Goal: Check status: Check status

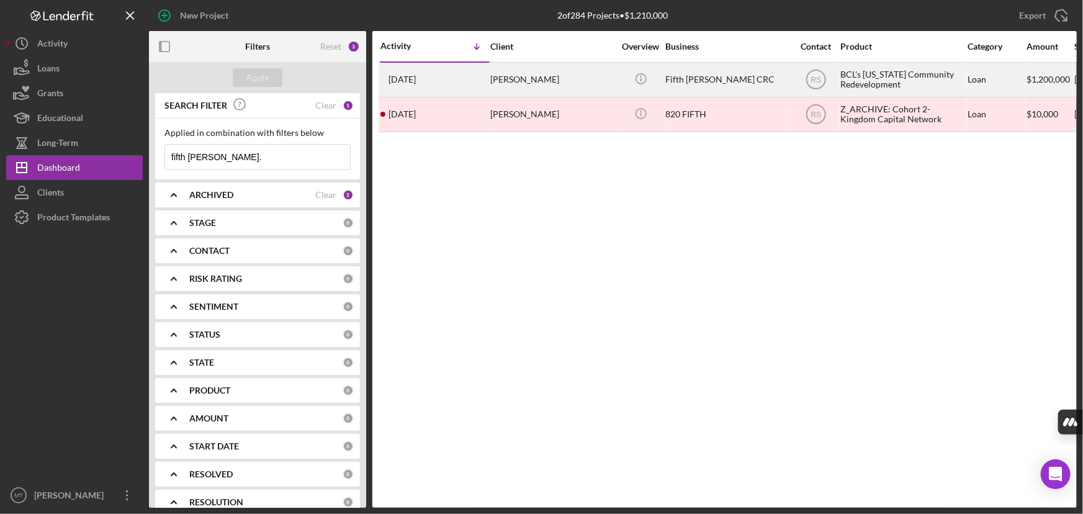
click at [530, 74] on div "[PERSON_NAME]" at bounding box center [552, 79] width 124 height 33
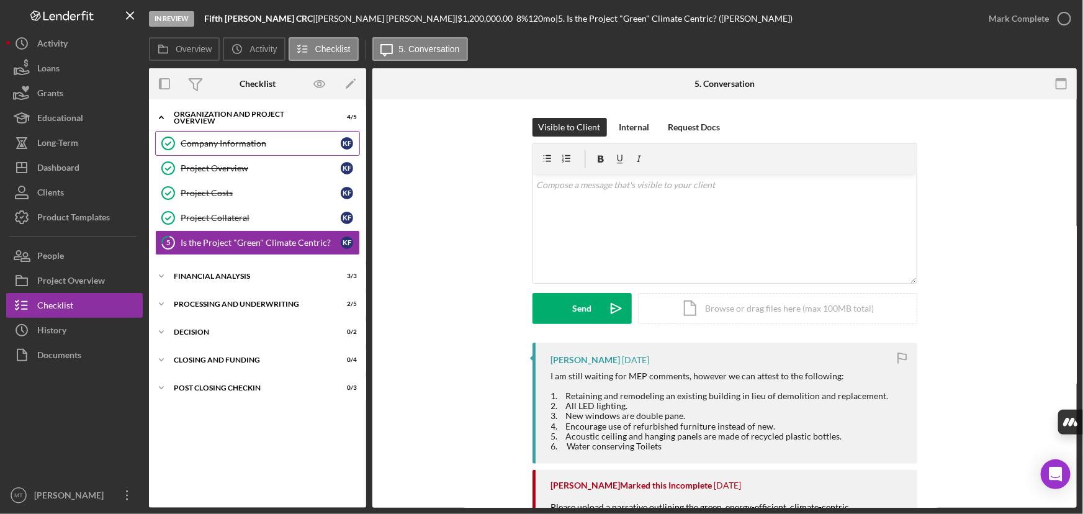
click at [233, 145] on div "Company Information" at bounding box center [261, 143] width 160 height 10
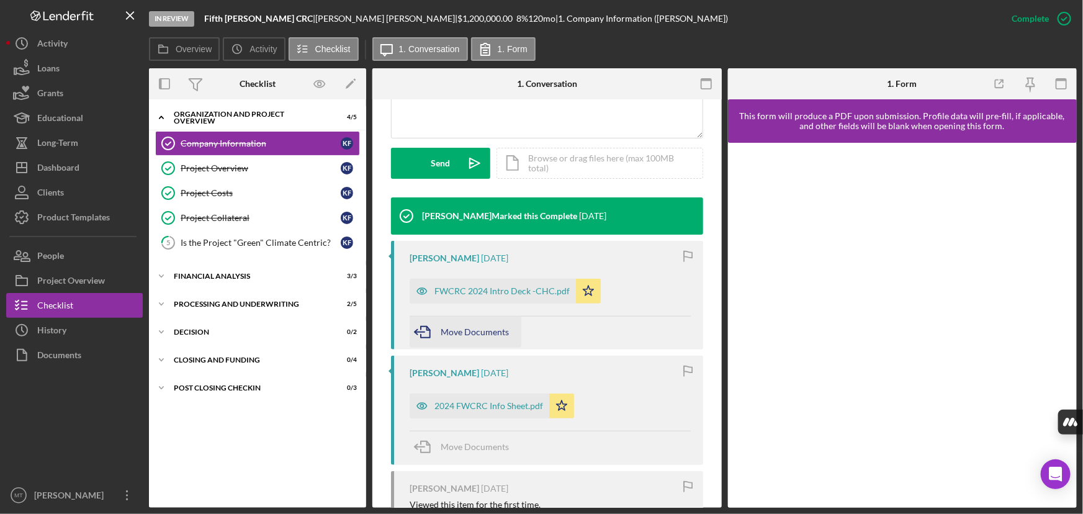
scroll to position [338, 0]
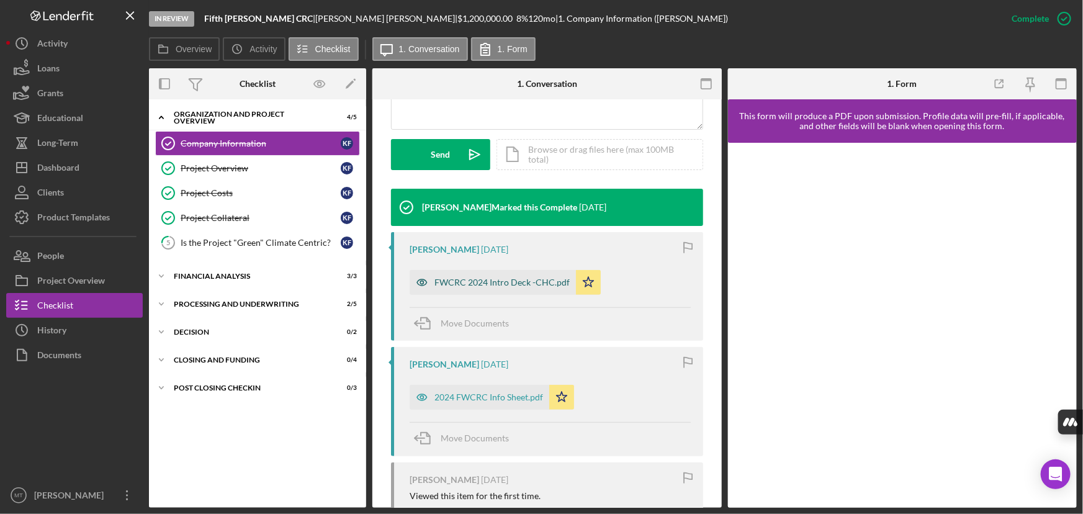
click at [531, 285] on div "FWCRC 2024 Intro Deck -CHC.pdf" at bounding box center [501, 282] width 135 height 10
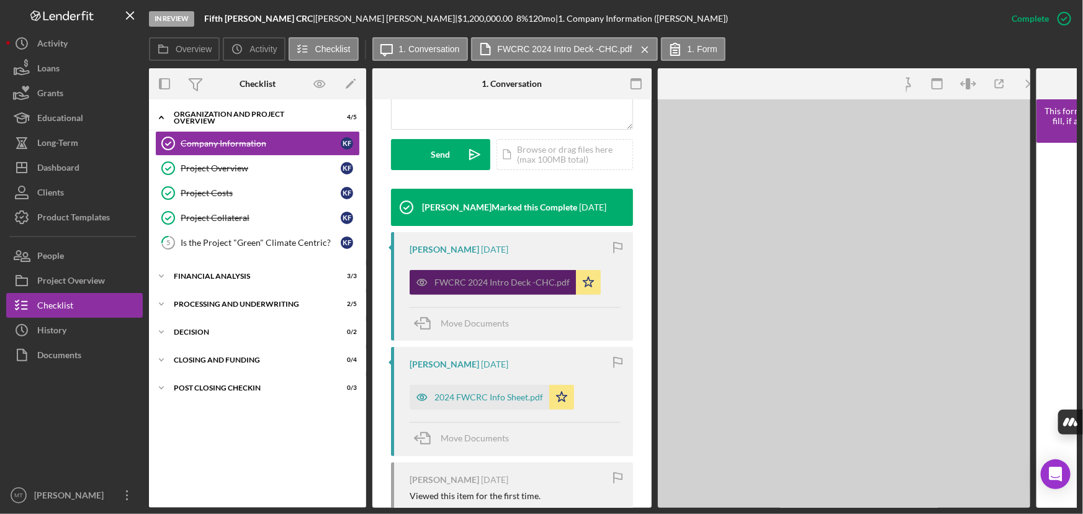
scroll to position [352, 0]
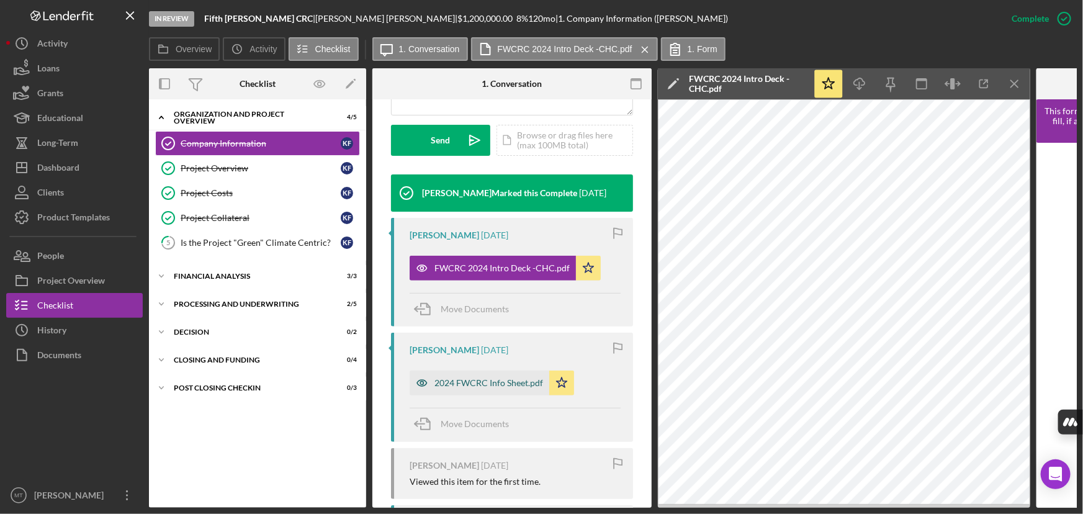
click at [519, 388] on div "2024 FWCRC Info Sheet.pdf" at bounding box center [479, 382] width 140 height 25
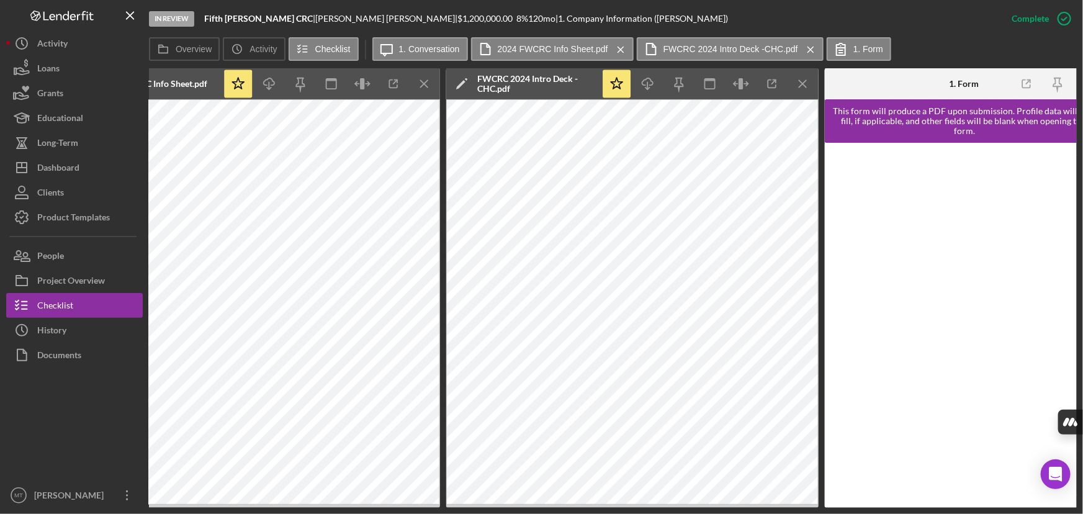
scroll to position [0, 617]
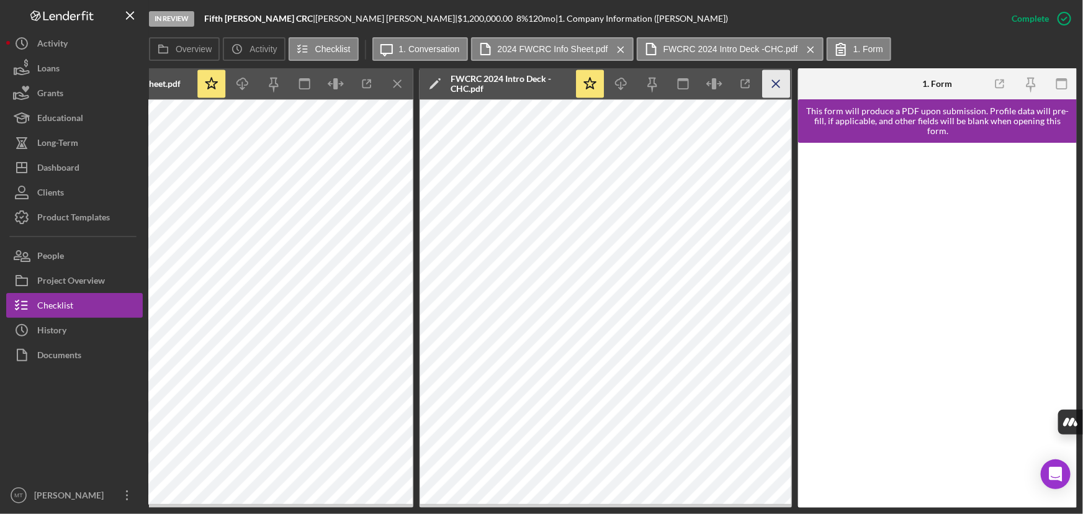
click at [779, 75] on icon "Icon/Menu Close" at bounding box center [777, 84] width 28 height 28
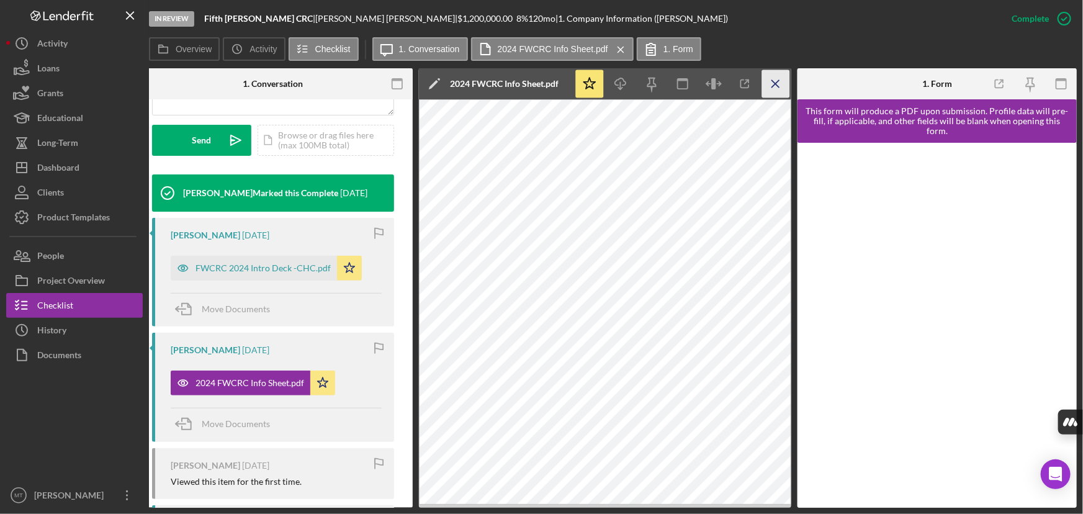
scroll to position [0, 238]
click at [785, 85] on icon "Icon/Menu Close" at bounding box center [777, 84] width 28 height 28
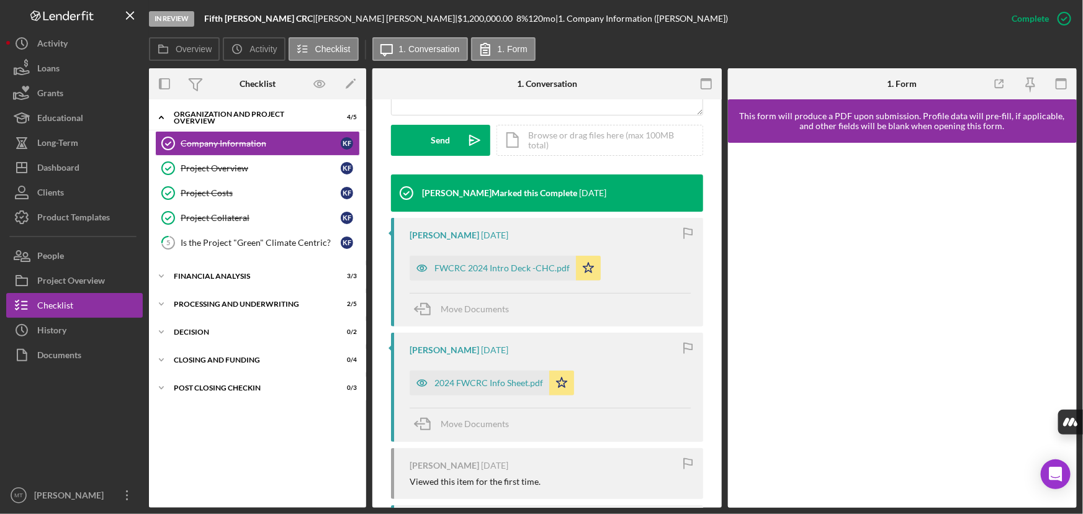
scroll to position [338, 0]
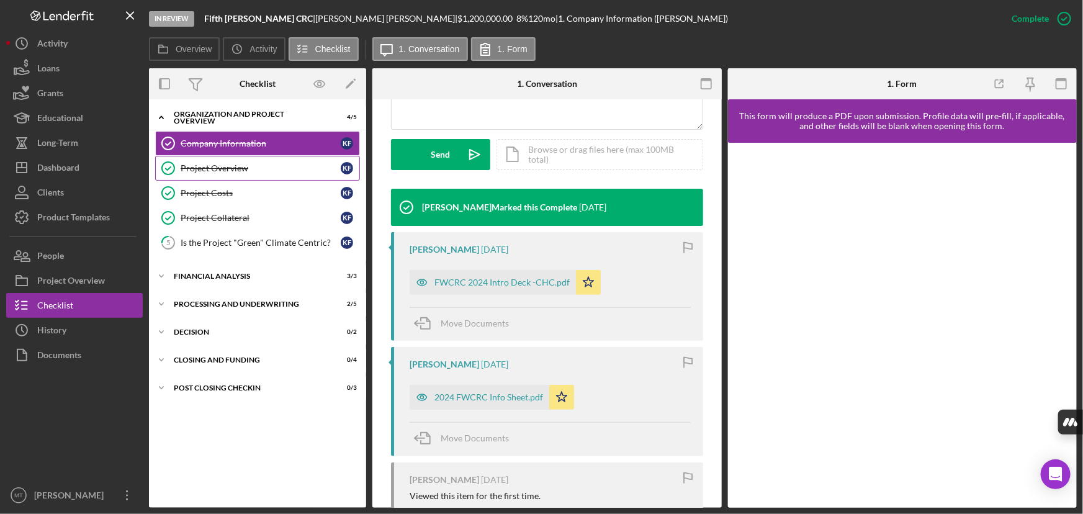
click at [186, 160] on link "Project Overview Project Overview K F" at bounding box center [257, 168] width 205 height 25
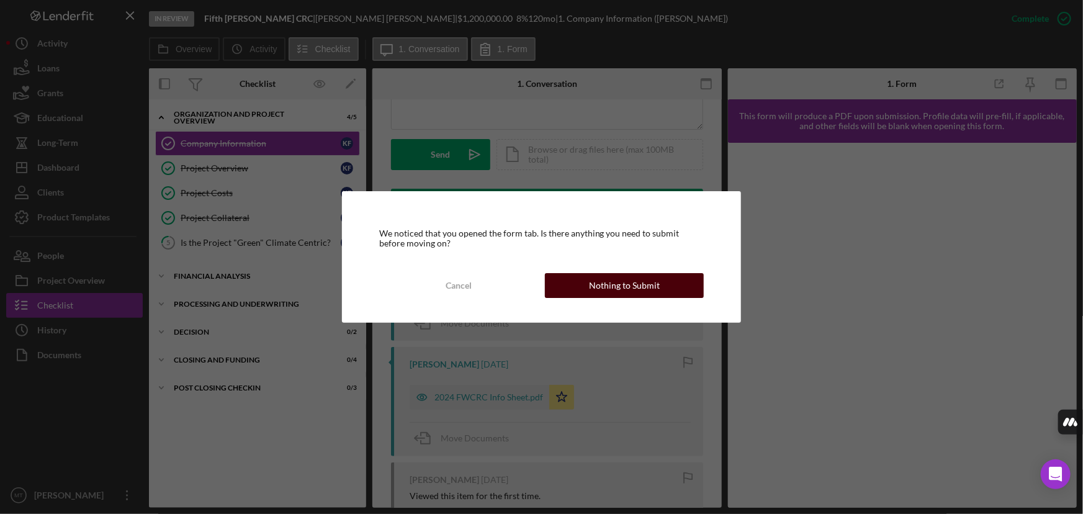
click at [548, 279] on button "Nothing to Submit" at bounding box center [624, 285] width 159 height 25
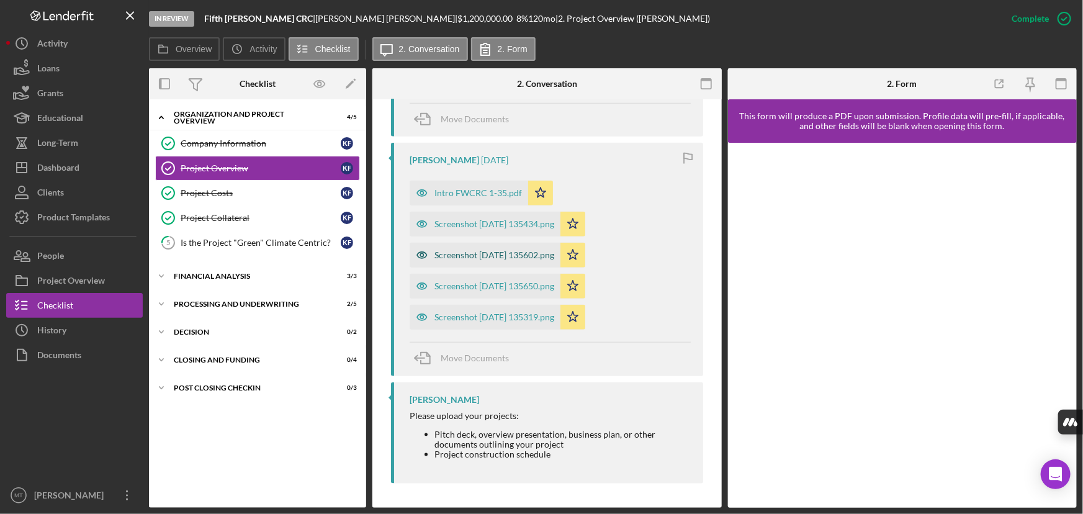
scroll to position [605, 0]
click at [242, 199] on link "Project Costs Project Costs K F" at bounding box center [257, 193] width 205 height 25
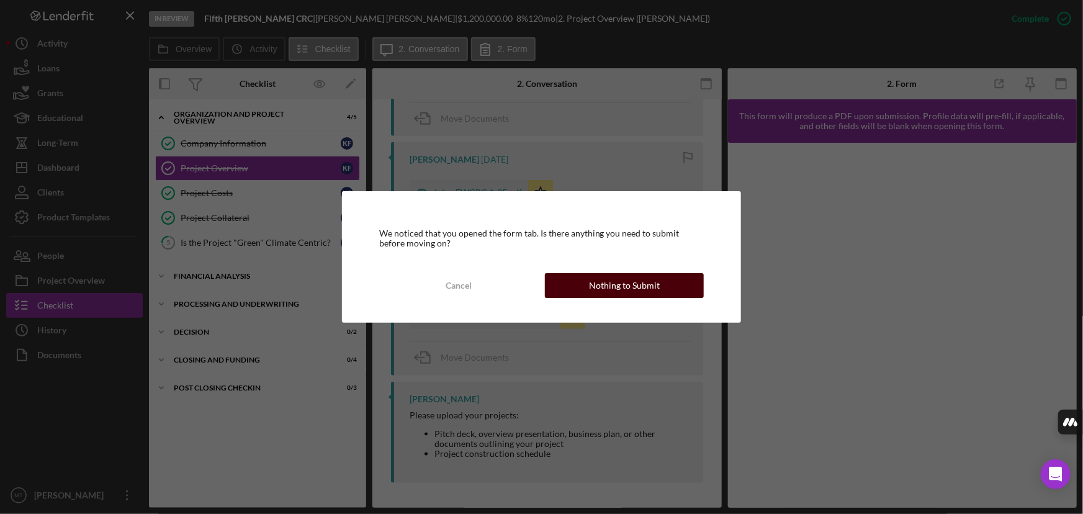
click at [611, 287] on div "Nothing to Submit" at bounding box center [624, 285] width 71 height 25
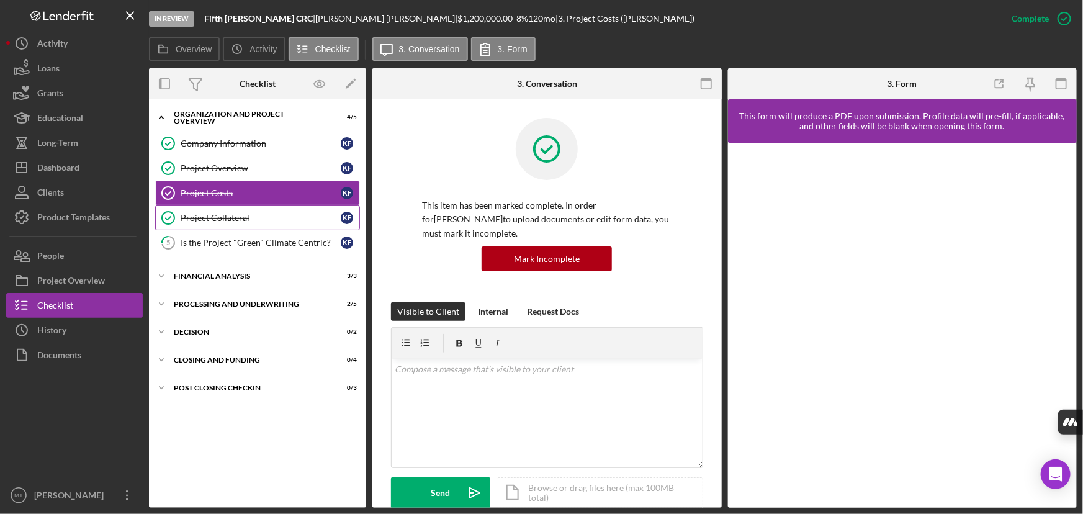
click at [215, 214] on div "Project Collateral" at bounding box center [261, 218] width 160 height 10
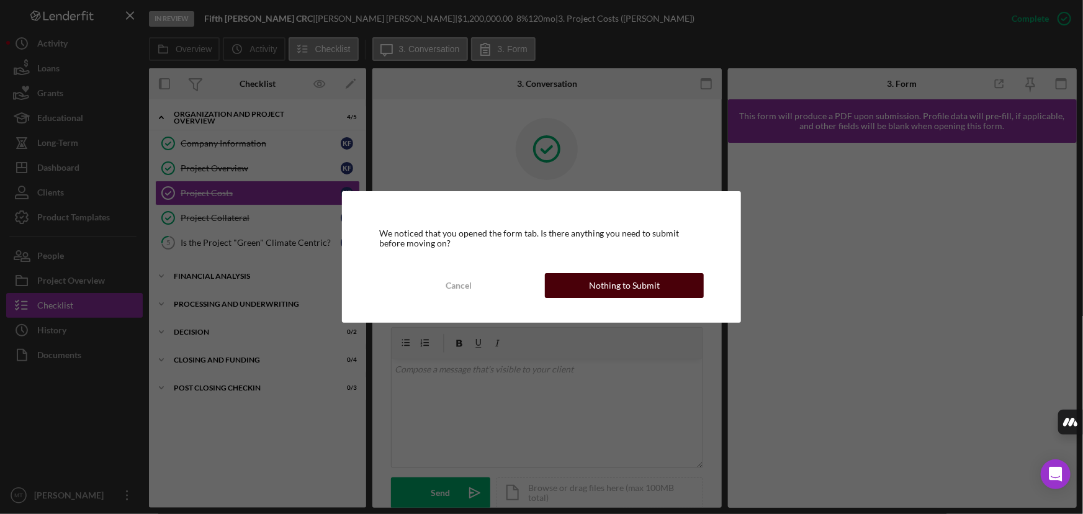
click at [588, 285] on button "Nothing to Submit" at bounding box center [624, 285] width 159 height 25
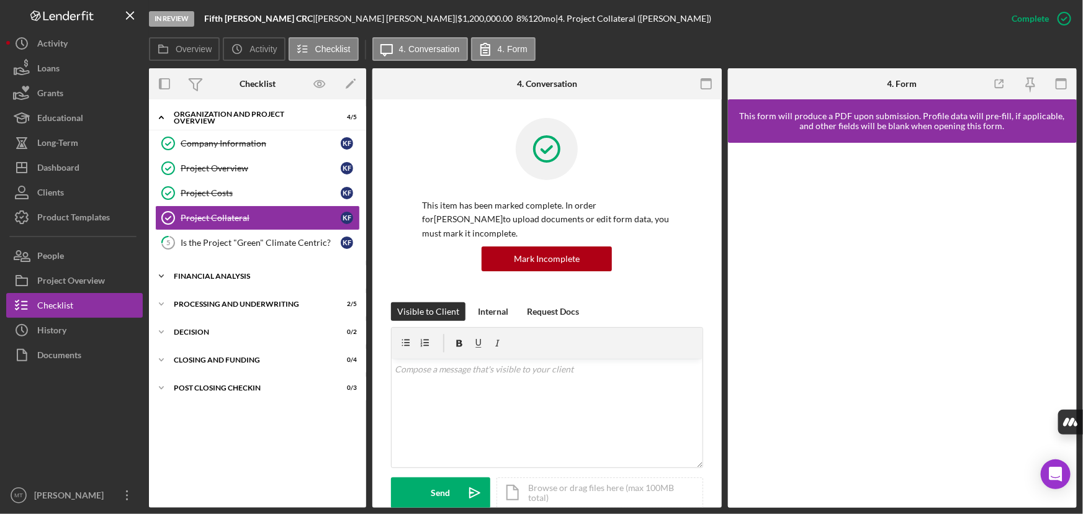
click at [272, 273] on div "Financial Analysis" at bounding box center [262, 275] width 177 height 7
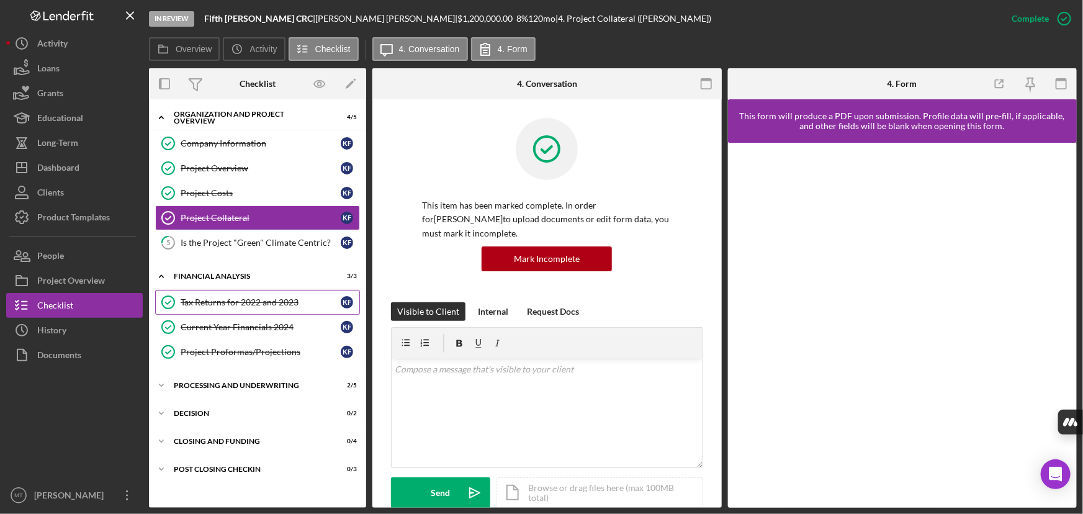
click at [272, 301] on div "Tax Returns for 2022 and 2023" at bounding box center [261, 302] width 160 height 10
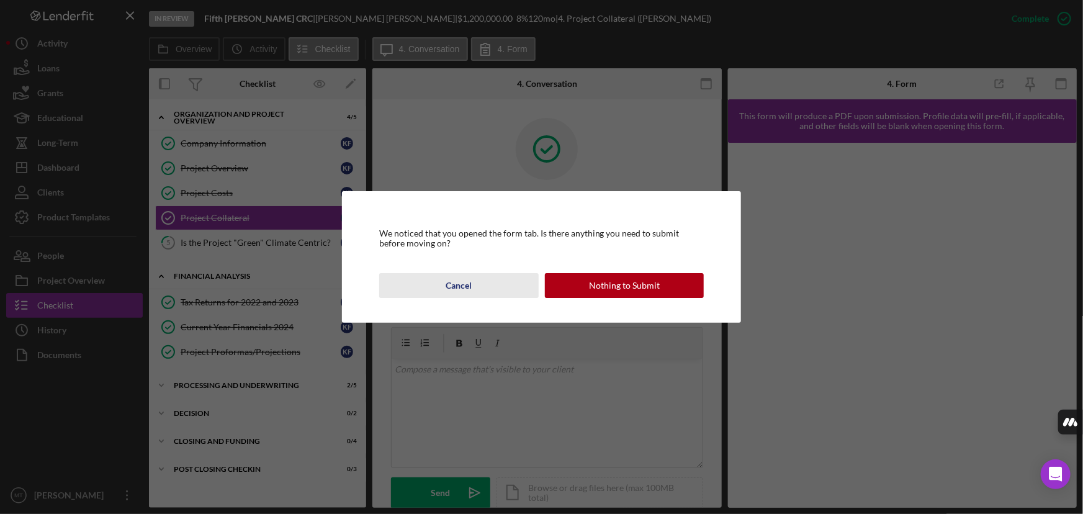
click at [500, 294] on button "Cancel" at bounding box center [458, 285] width 159 height 25
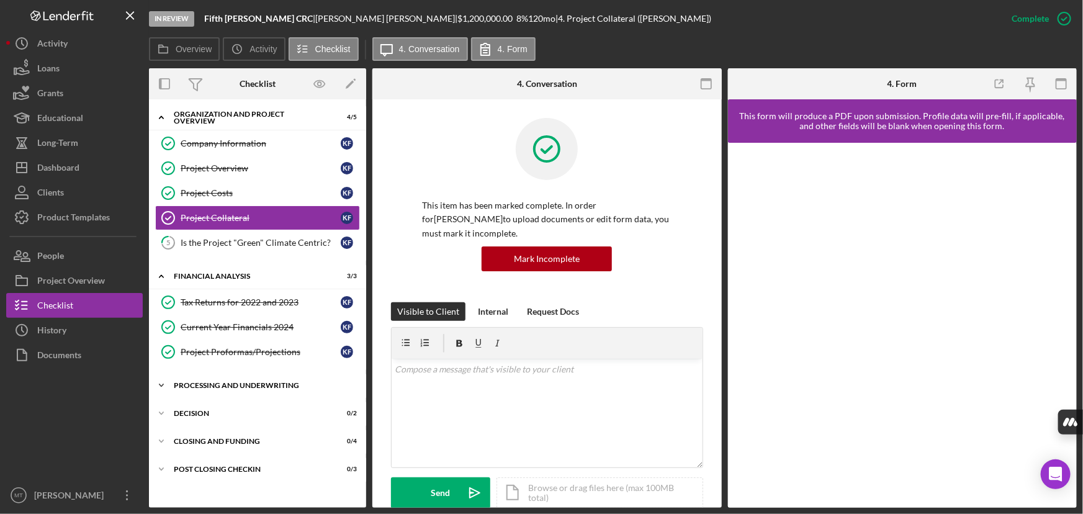
click at [270, 375] on div "Icon/Expander Processing and Underwriting 2 / 5" at bounding box center [257, 385] width 217 height 25
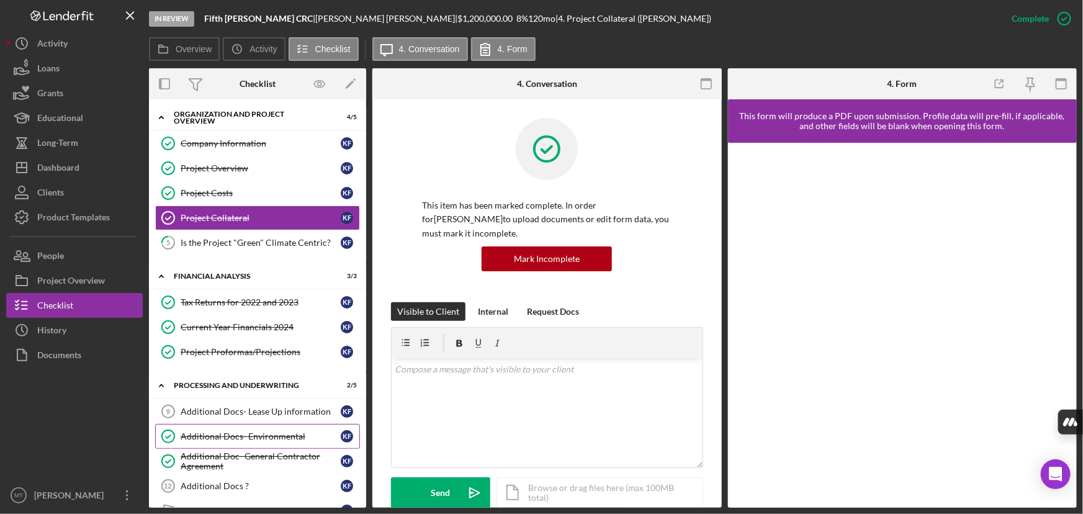
click at [286, 439] on div "Additional Docs- Environmental" at bounding box center [261, 436] width 160 height 10
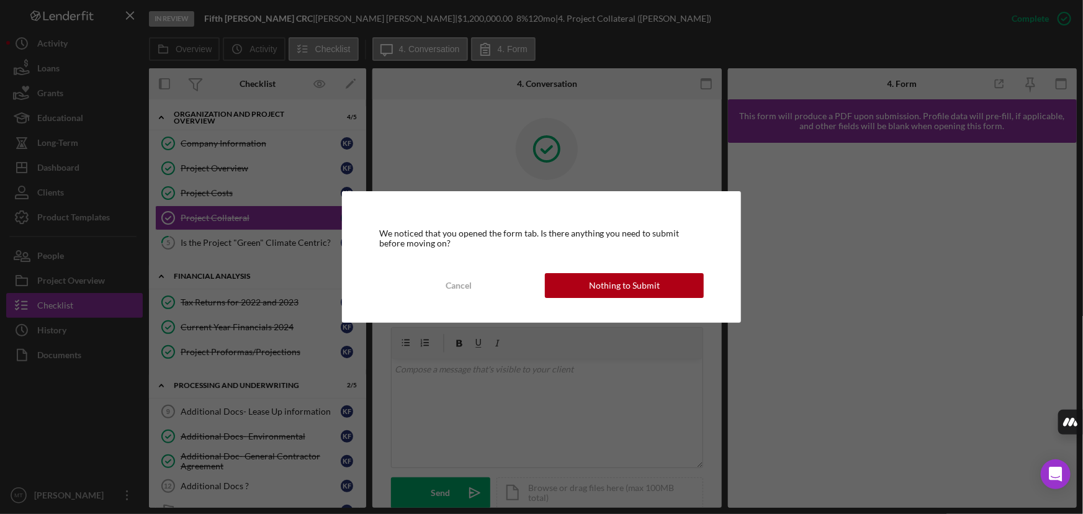
click at [570, 300] on div "We noticed that you opened the form tab. Is there anything you need to submit b…" at bounding box center [542, 257] width 400 height 132
click at [584, 287] on button "Nothing to Submit" at bounding box center [624, 285] width 159 height 25
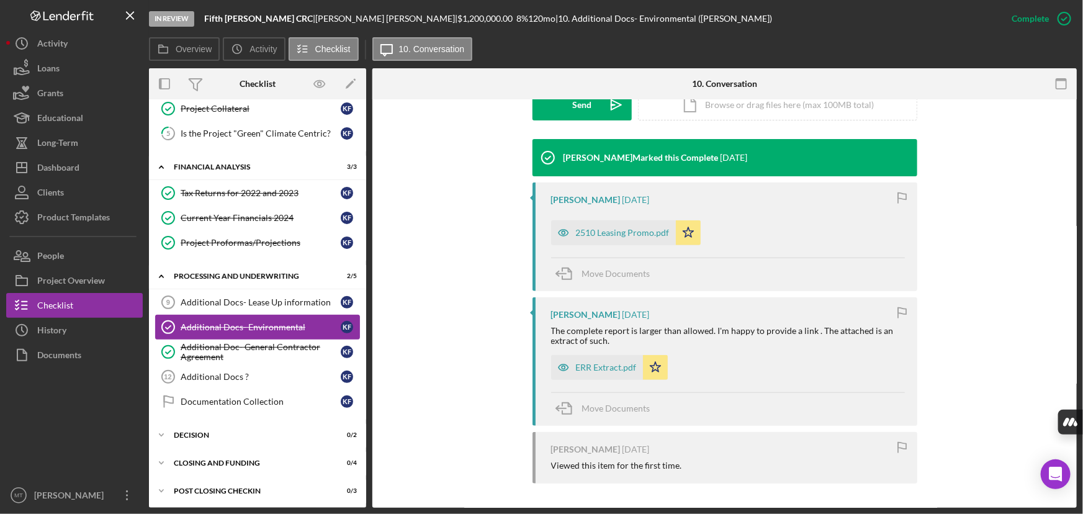
scroll to position [110, 0]
